Goal: Transaction & Acquisition: Book appointment/travel/reservation

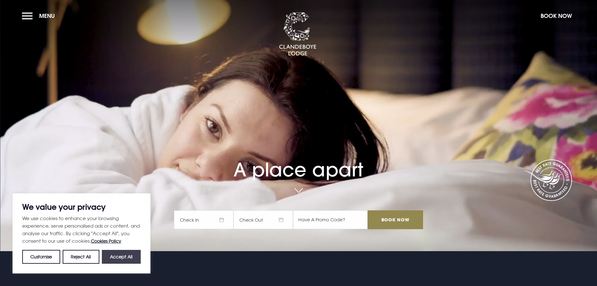
click at [121, 256] on button "Accept All" at bounding box center [121, 257] width 39 height 14
checkbox input "true"
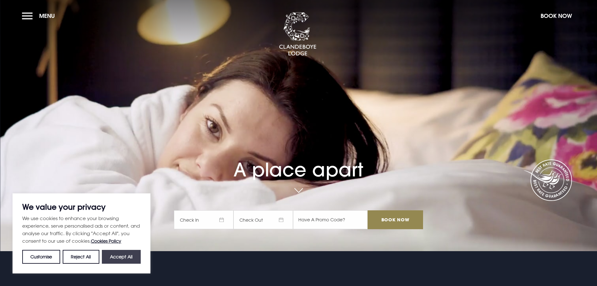
checkbox input "true"
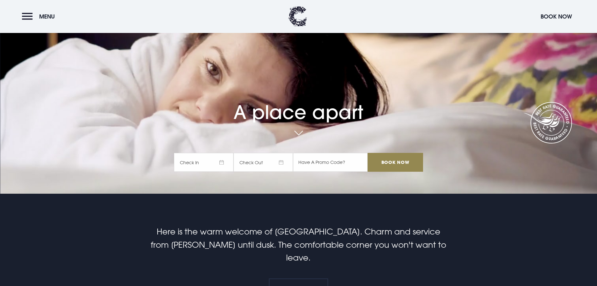
scroll to position [63, 0]
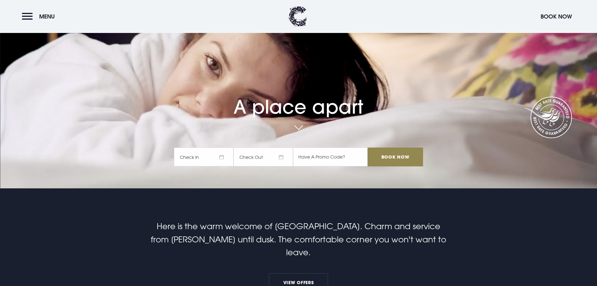
click at [199, 156] on span "Check In" at bounding box center [204, 156] width 60 height 19
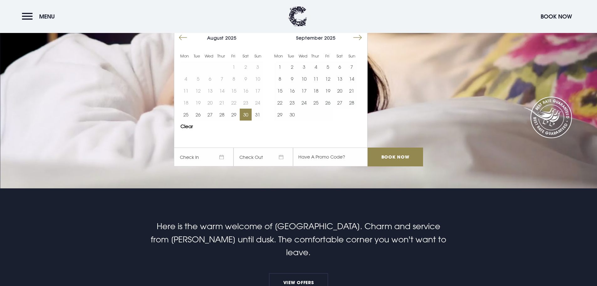
click at [249, 118] on button "30" at bounding box center [246, 114] width 12 height 12
click at [259, 115] on button "31" at bounding box center [258, 114] width 12 height 12
click at [325, 157] on input "text" at bounding box center [330, 156] width 75 height 19
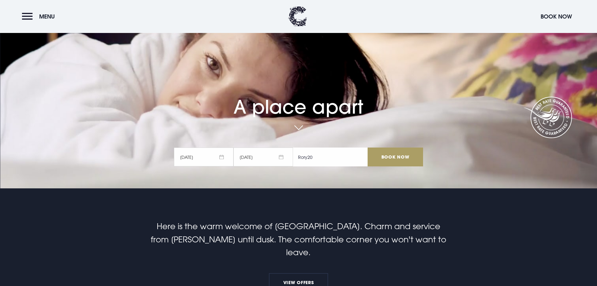
type input "Rory20"
click at [394, 157] on input "Book Now" at bounding box center [395, 156] width 55 height 19
